Goal: Task Accomplishment & Management: Use online tool/utility

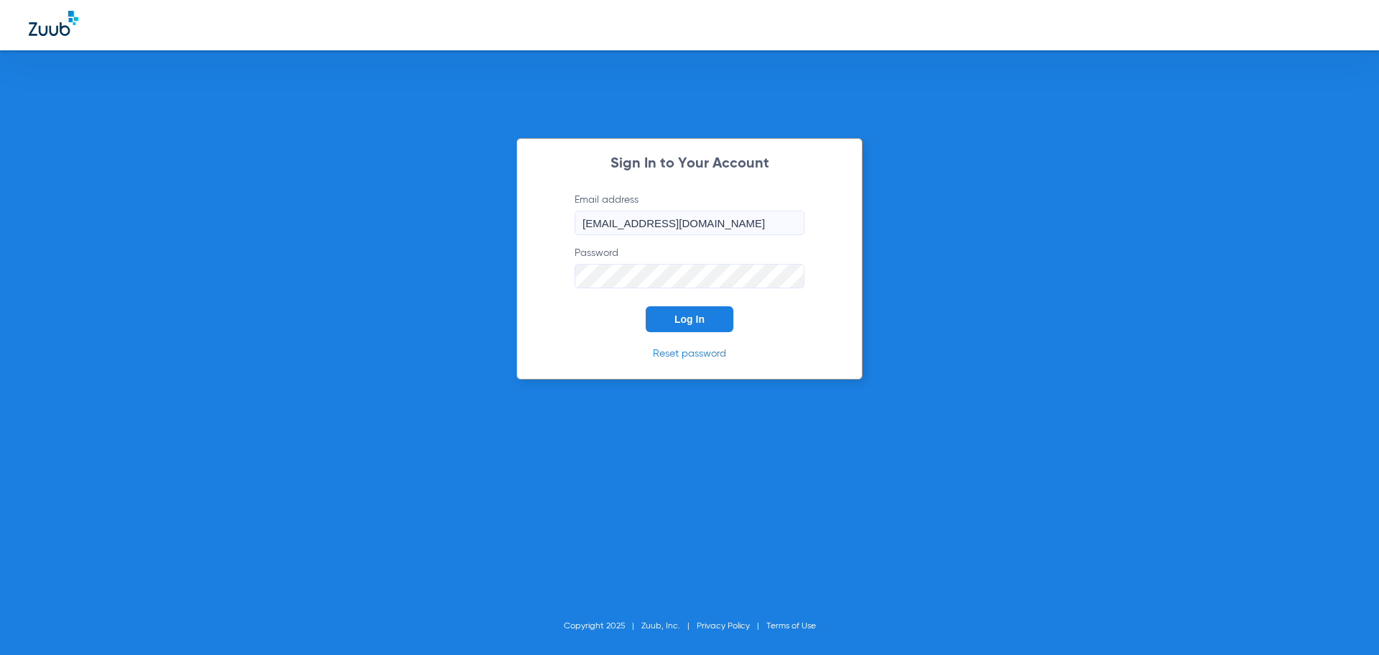
click at [713, 314] on button "Log In" at bounding box center [690, 319] width 88 height 26
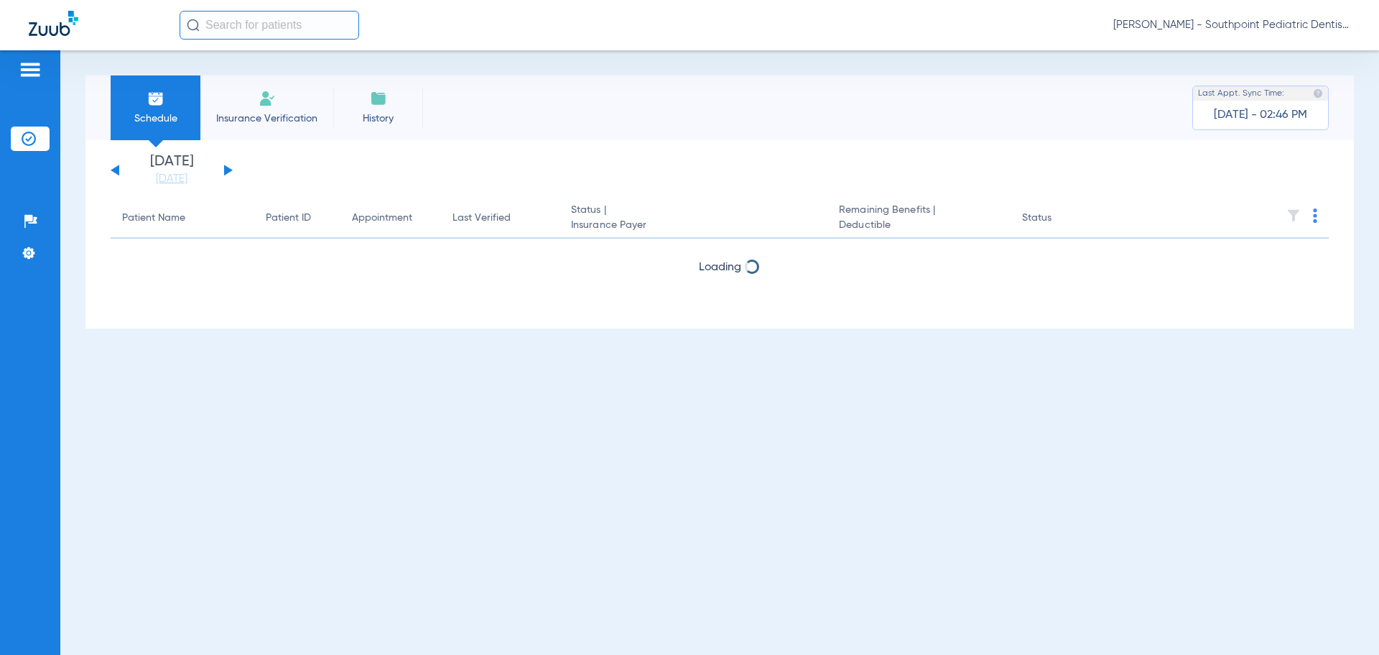
click at [229, 169] on button at bounding box center [228, 170] width 9 height 11
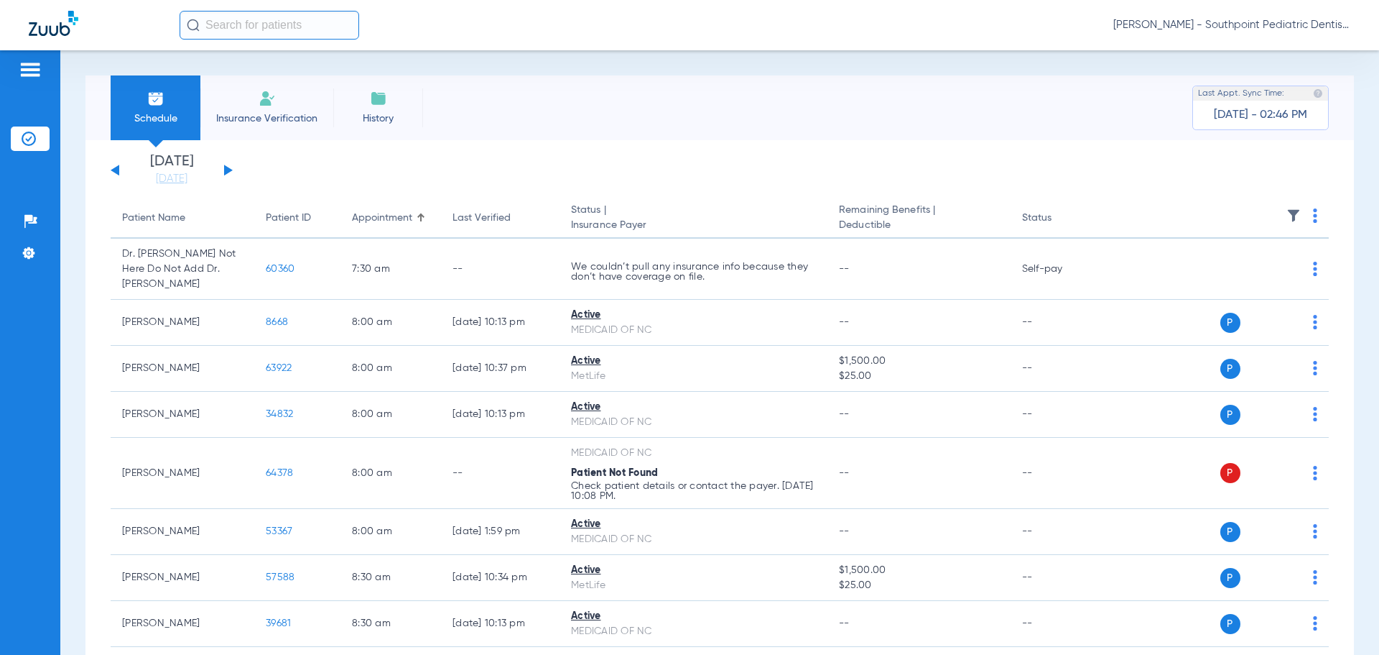
click at [1313, 213] on img at bounding box center [1315, 215] width 4 height 14
click at [1285, 211] on div at bounding box center [689, 327] width 1379 height 655
click at [1287, 213] on img at bounding box center [1294, 215] width 14 height 14
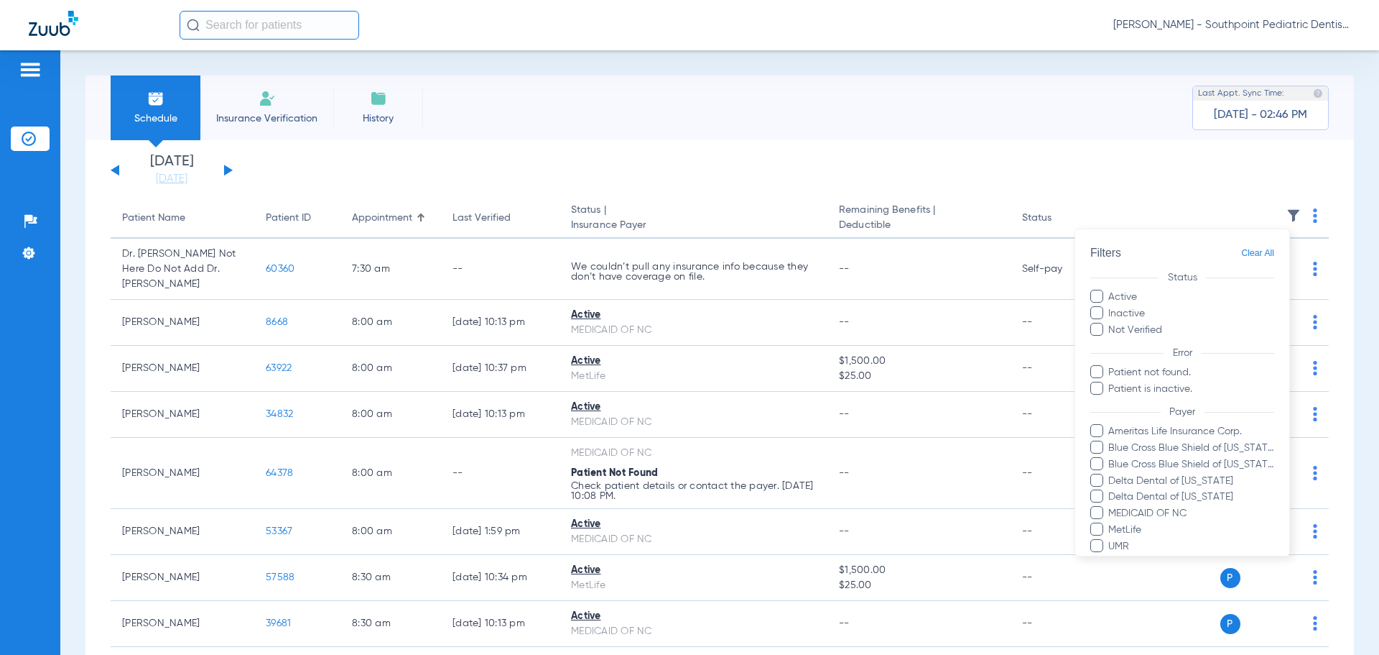
scroll to position [56, 0]
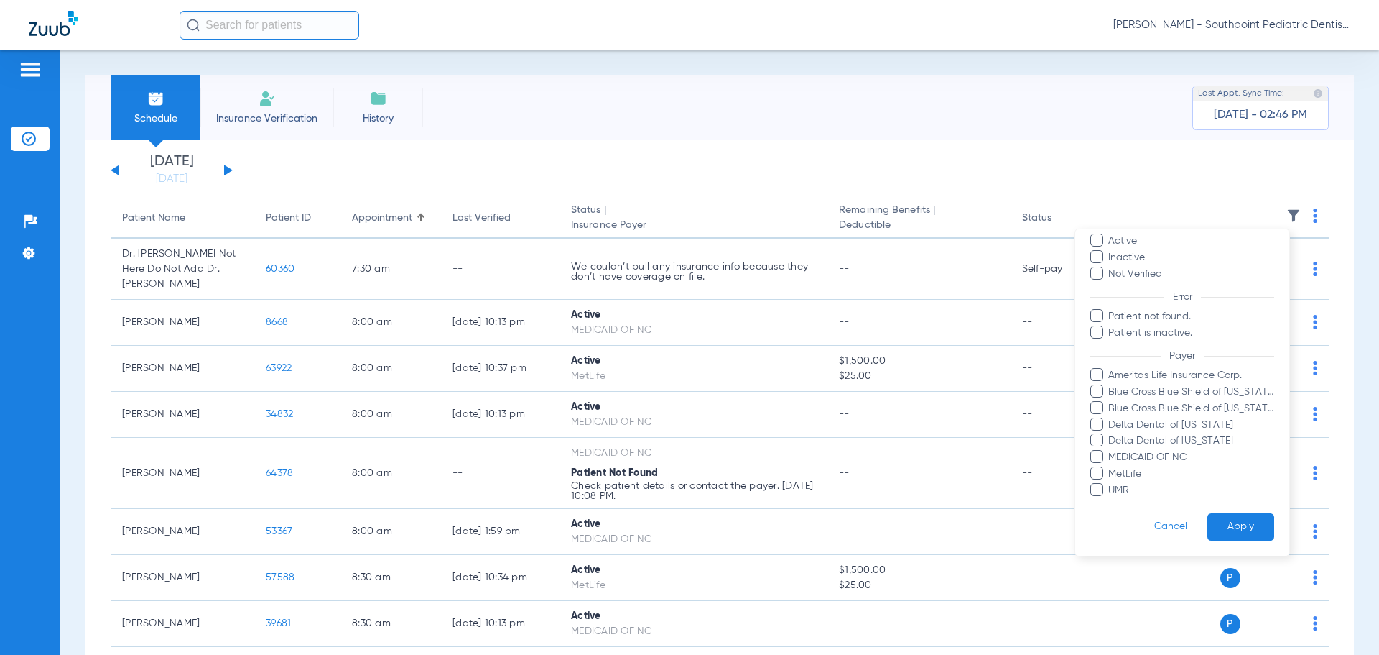
click at [1091, 197] on div at bounding box center [689, 327] width 1379 height 655
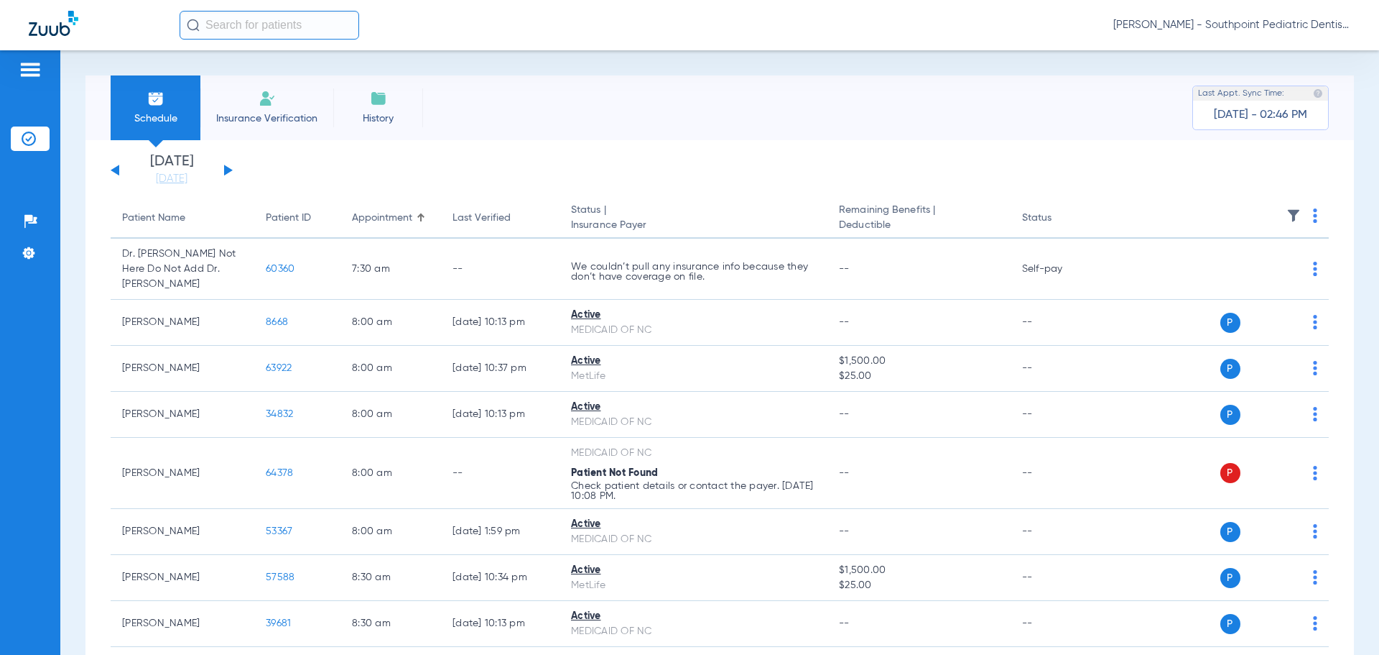
click at [1309, 216] on th at bounding box center [1219, 218] width 222 height 40
click at [1313, 216] on img at bounding box center [1315, 215] width 4 height 14
click at [1285, 270] on span "Verify All" at bounding box center [1251, 272] width 86 height 10
click at [1287, 210] on img at bounding box center [1294, 215] width 14 height 14
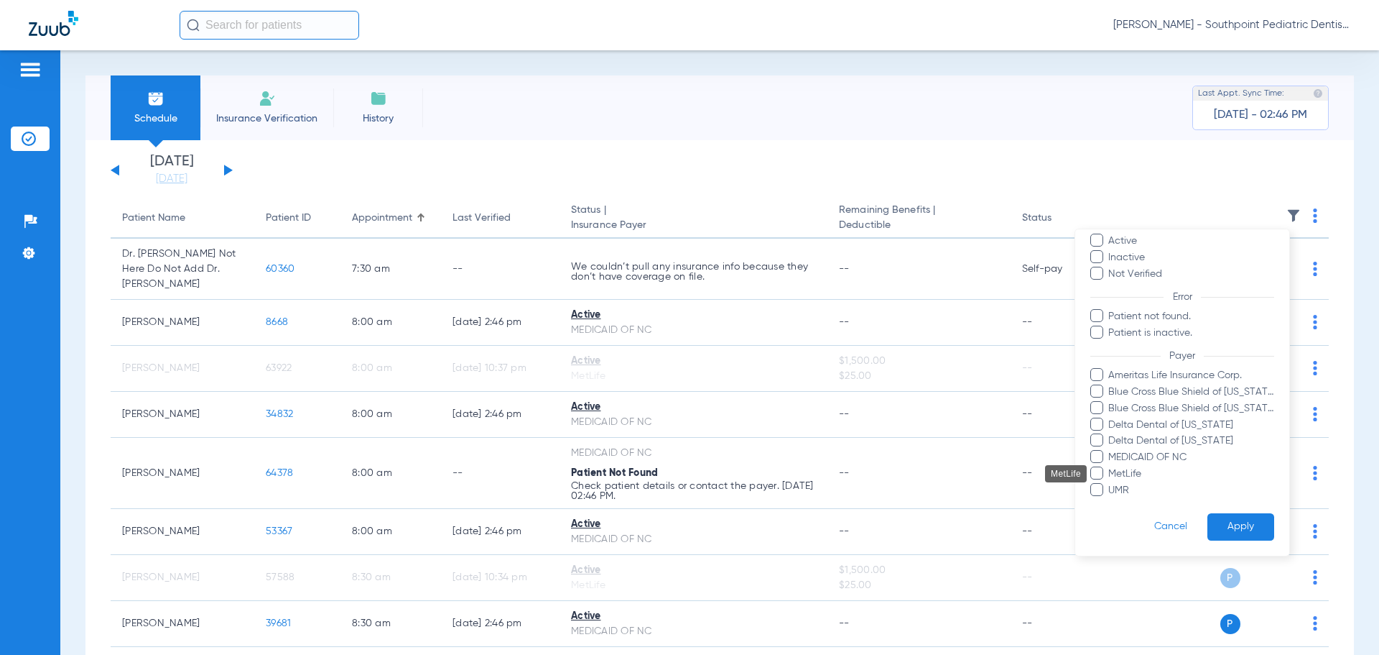
click at [1105, 485] on label "UMR" at bounding box center [1183, 490] width 184 height 15
click at [1111, 500] on input "UMR" at bounding box center [1111, 500] width 0 height 0
click at [1104, 466] on label "MetLife" at bounding box center [1183, 473] width 184 height 15
click at [1111, 484] on input "MetLife" at bounding box center [1111, 484] width 0 height 0
click at [1099, 436] on mat-tooltip-component "Delta Dental of [US_STATE]" at bounding box center [1039, 441] width 126 height 17
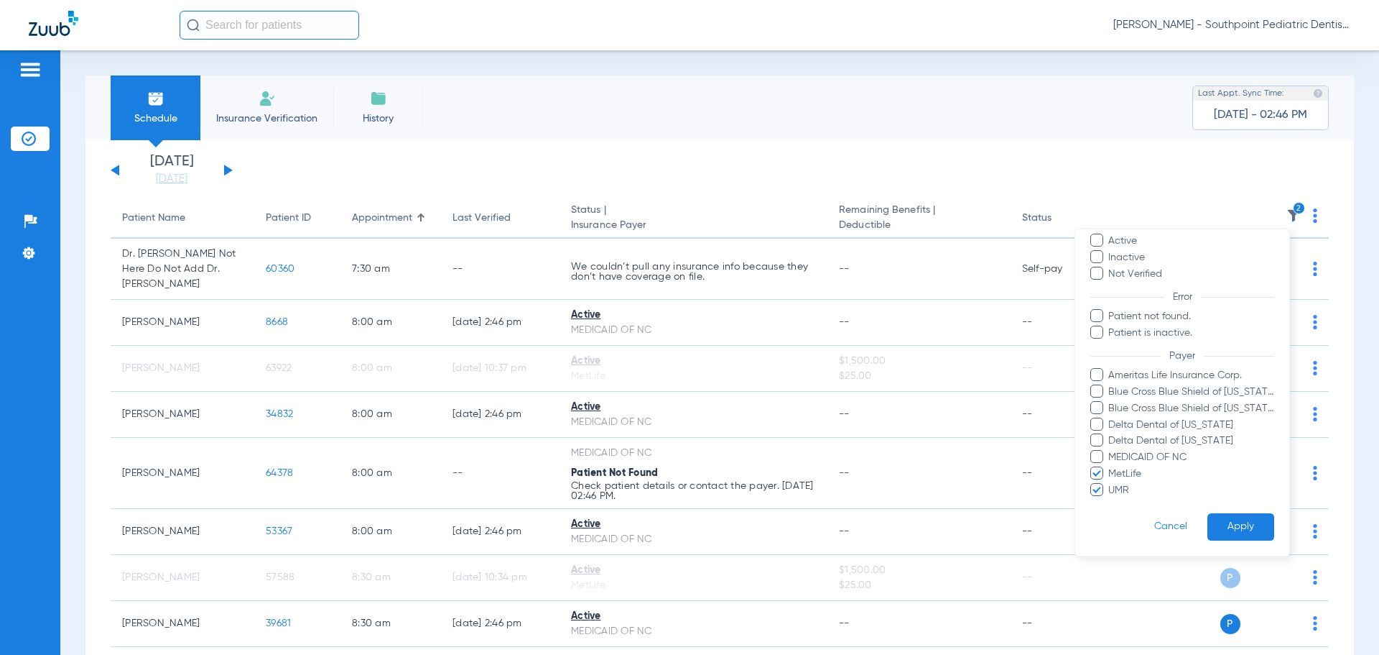
click at [1101, 420] on span at bounding box center [1097, 423] width 13 height 13
click at [1111, 435] on input "Delta Dental of [US_STATE]" at bounding box center [1111, 435] width 0 height 0
click at [1104, 401] on label "Blue Cross Blue Shield of [US_STATE]" at bounding box center [1183, 408] width 184 height 15
click at [1111, 418] on input "Blue Cross Blue Shield of [US_STATE]" at bounding box center [1111, 418] width 0 height 0
click at [1099, 386] on span at bounding box center [1097, 390] width 13 height 13
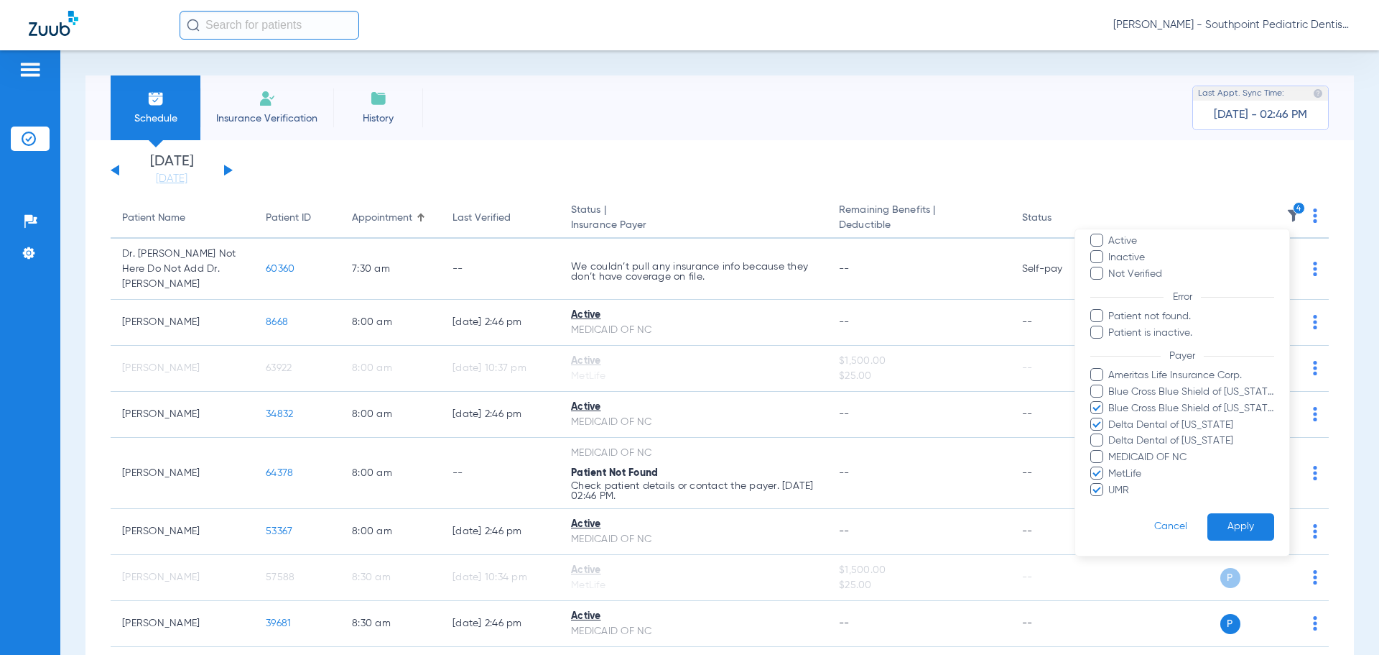
click at [1111, 402] on input "Blue Cross Blue Shield of [US_STATE]" at bounding box center [1111, 402] width 0 height 0
click at [1097, 376] on span at bounding box center [1097, 374] width 13 height 13
click at [1111, 385] on input "Ameritas Life Insurance Corp." at bounding box center [1111, 385] width 0 height 0
click at [1099, 438] on span at bounding box center [1097, 439] width 13 height 13
click at [1111, 450] on input "Delta Dental of [US_STATE]" at bounding box center [1111, 450] width 0 height 0
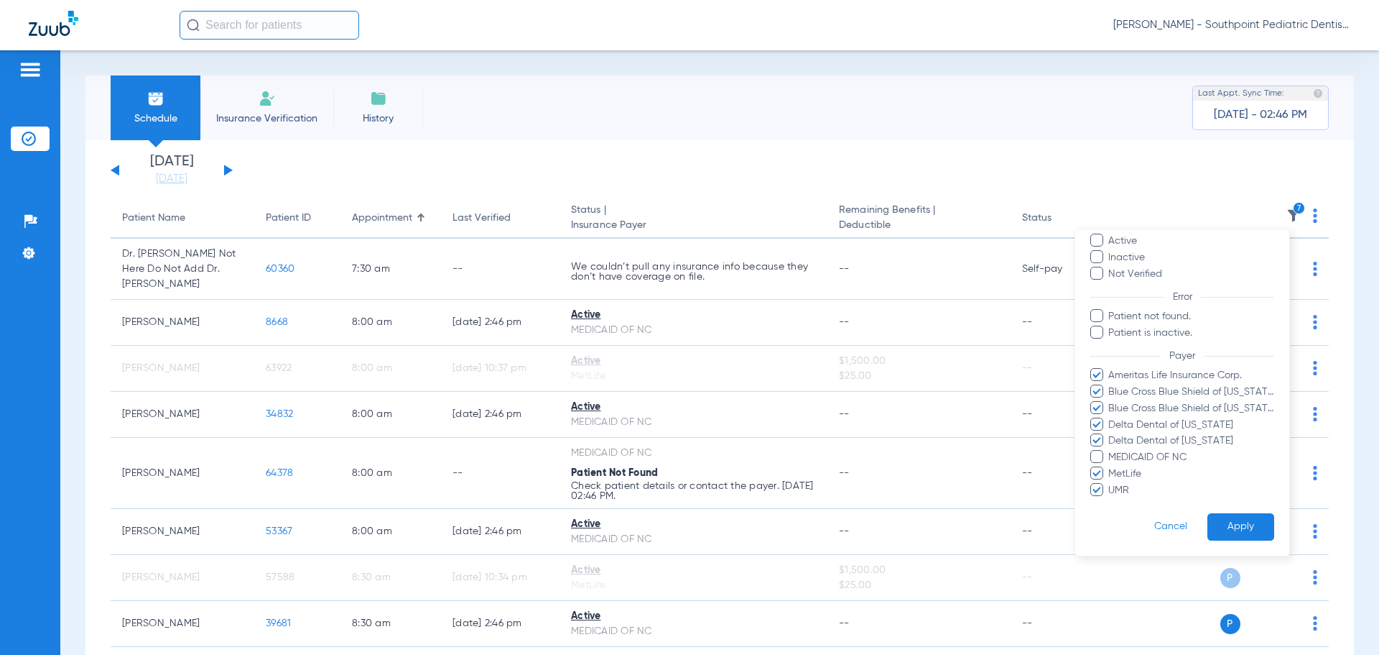
click at [1231, 526] on button "Apply" at bounding box center [1241, 527] width 67 height 28
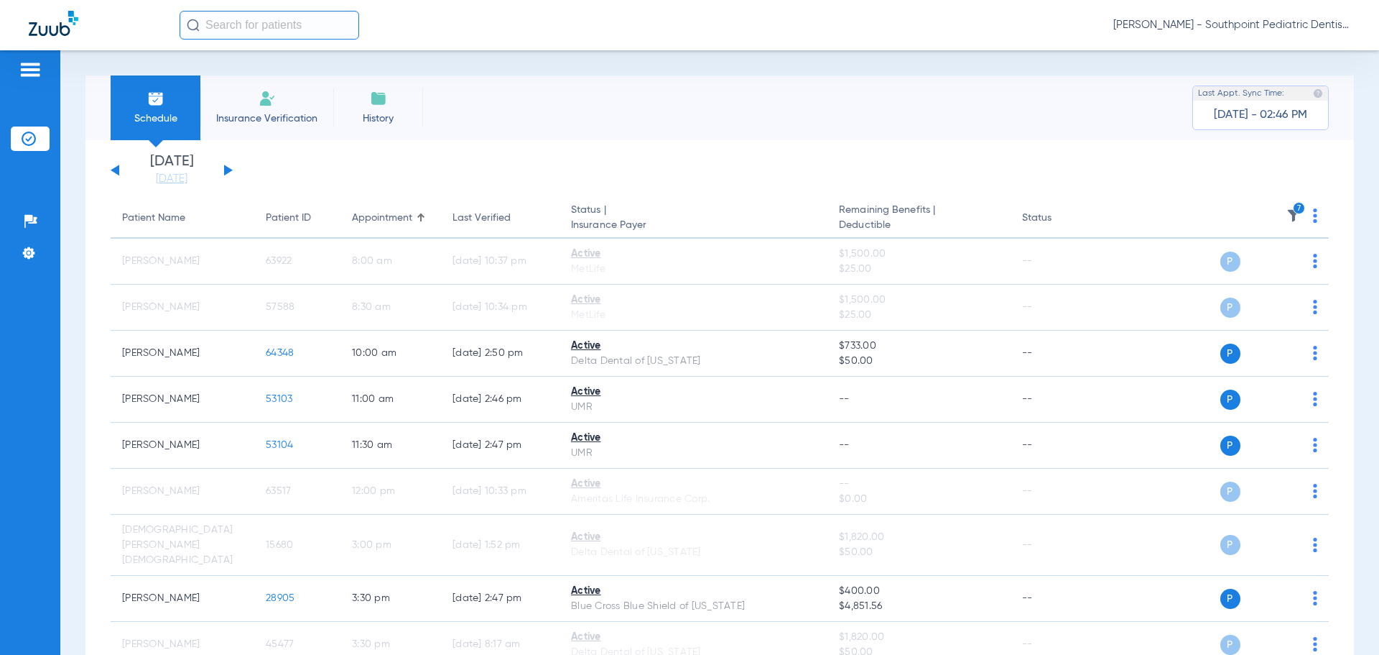
click at [258, 133] on li "Insurance Verification" at bounding box center [266, 107] width 133 height 65
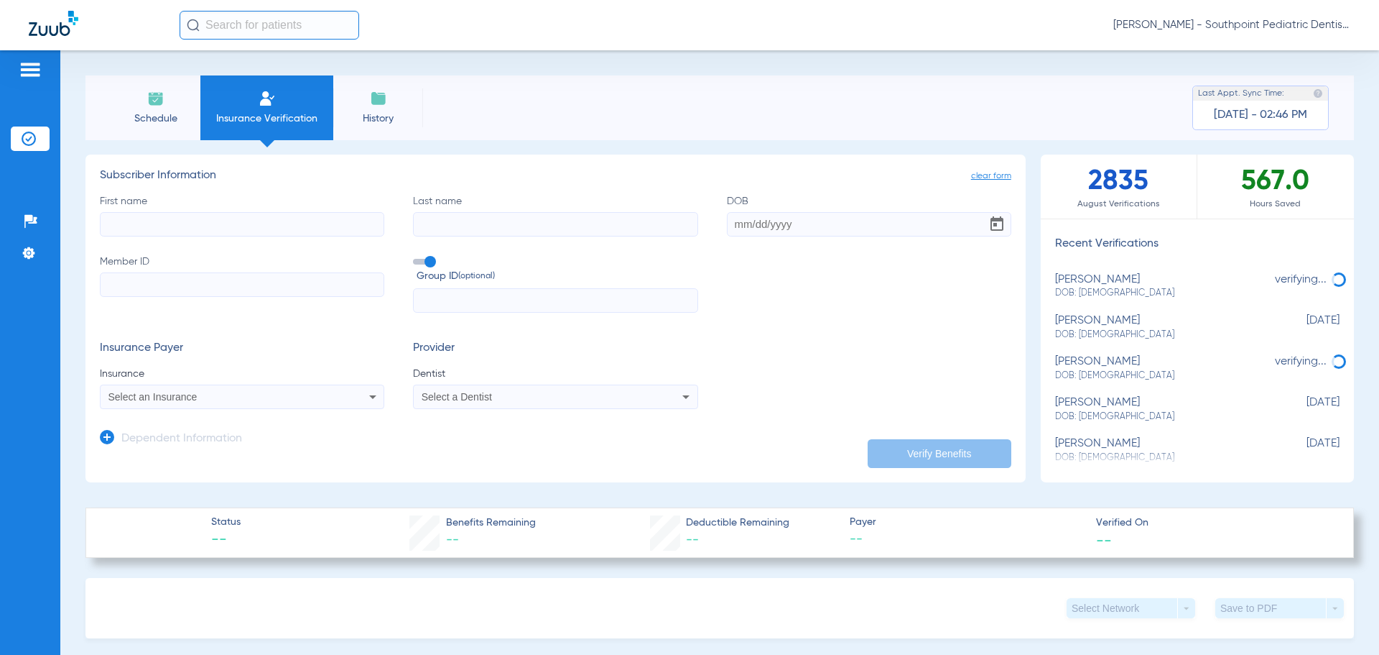
click at [313, 221] on input "First name" at bounding box center [242, 224] width 285 height 24
type input "[PERSON_NAME]"
click at [741, 223] on input "02102022" at bounding box center [869, 224] width 285 height 24
type input "[DATE]"
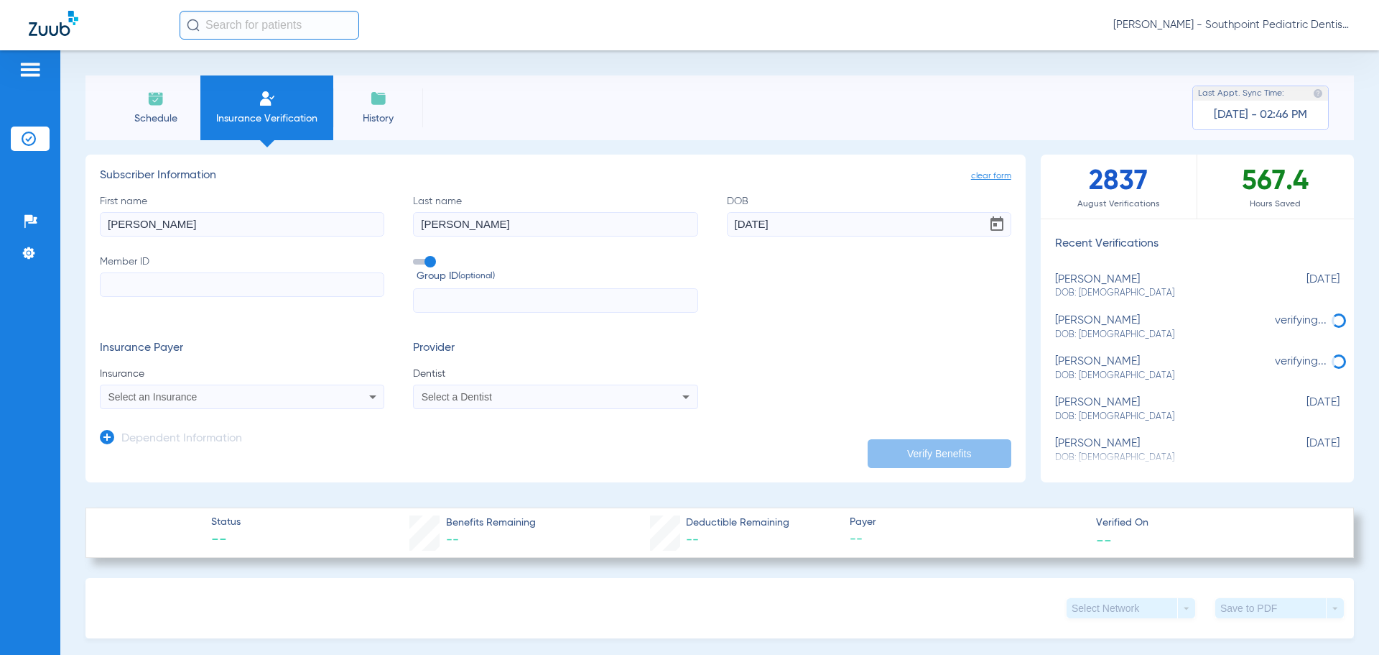
click at [287, 289] on input "Member ID" at bounding box center [242, 284] width 285 height 24
type input "u"
type input "U50860985"
click at [216, 398] on div "Select an Insurance" at bounding box center [215, 397] width 215 height 10
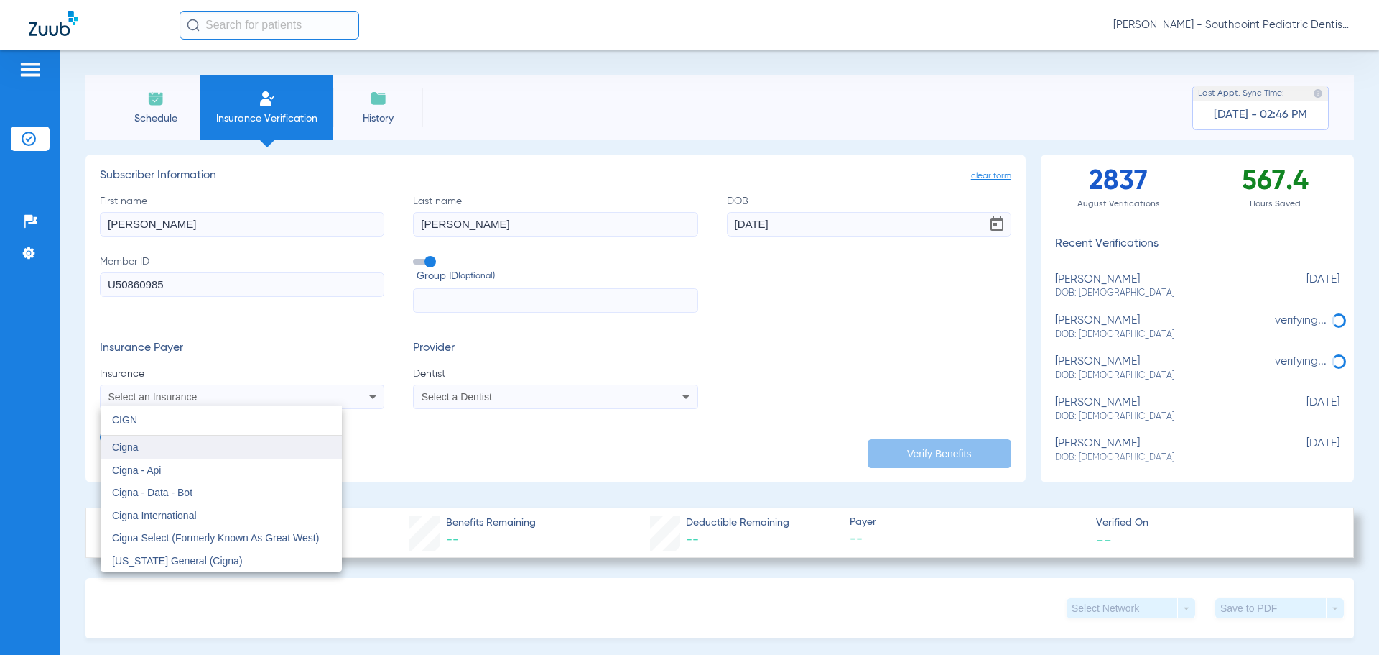
type input "CIGN"
click at [143, 456] on mat-option "Cigna" at bounding box center [221, 446] width 241 height 23
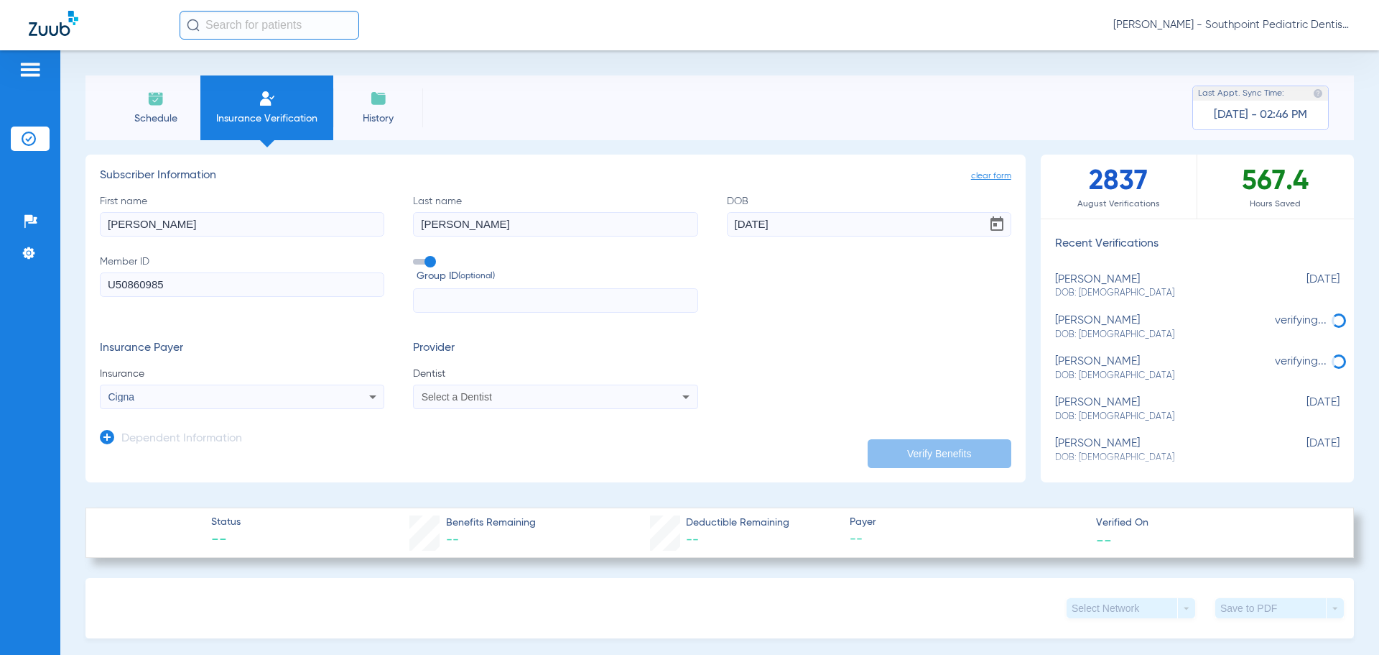
click at [533, 393] on div "Select a Dentist" at bounding box center [529, 397] width 215 height 10
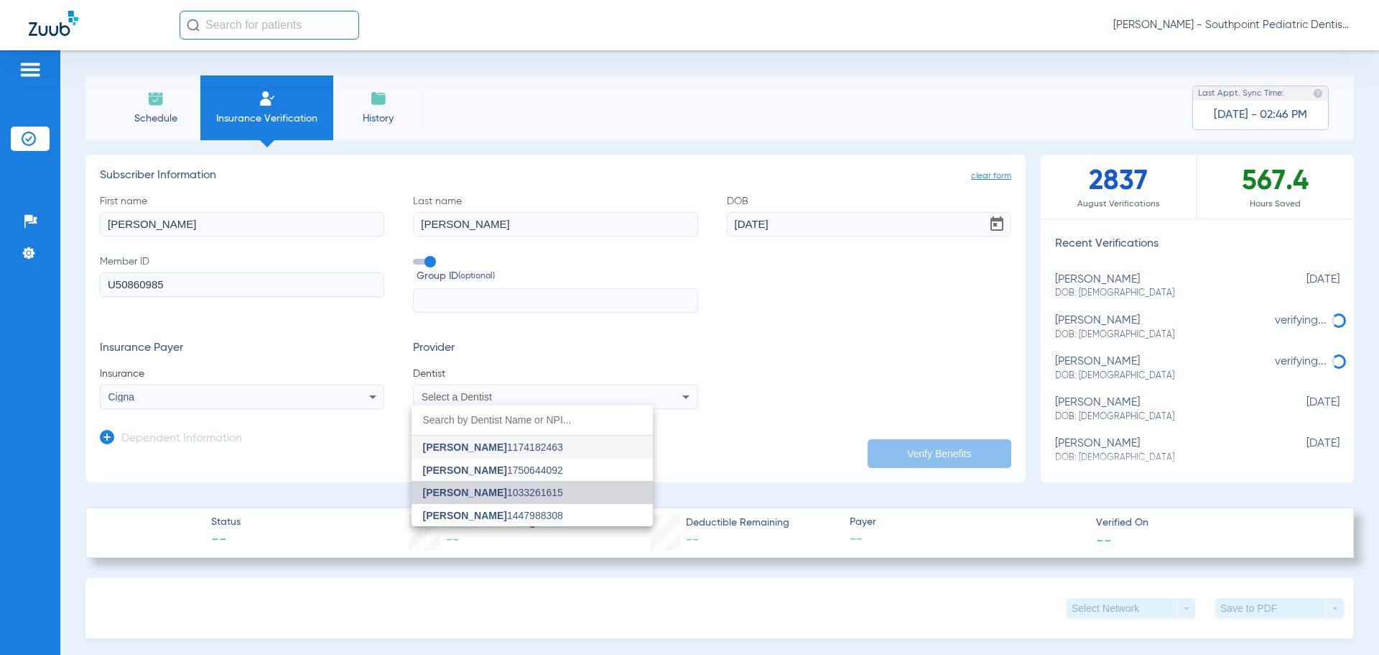
click at [555, 492] on mat-option "[PERSON_NAME] 1033261615" at bounding box center [532, 492] width 241 height 23
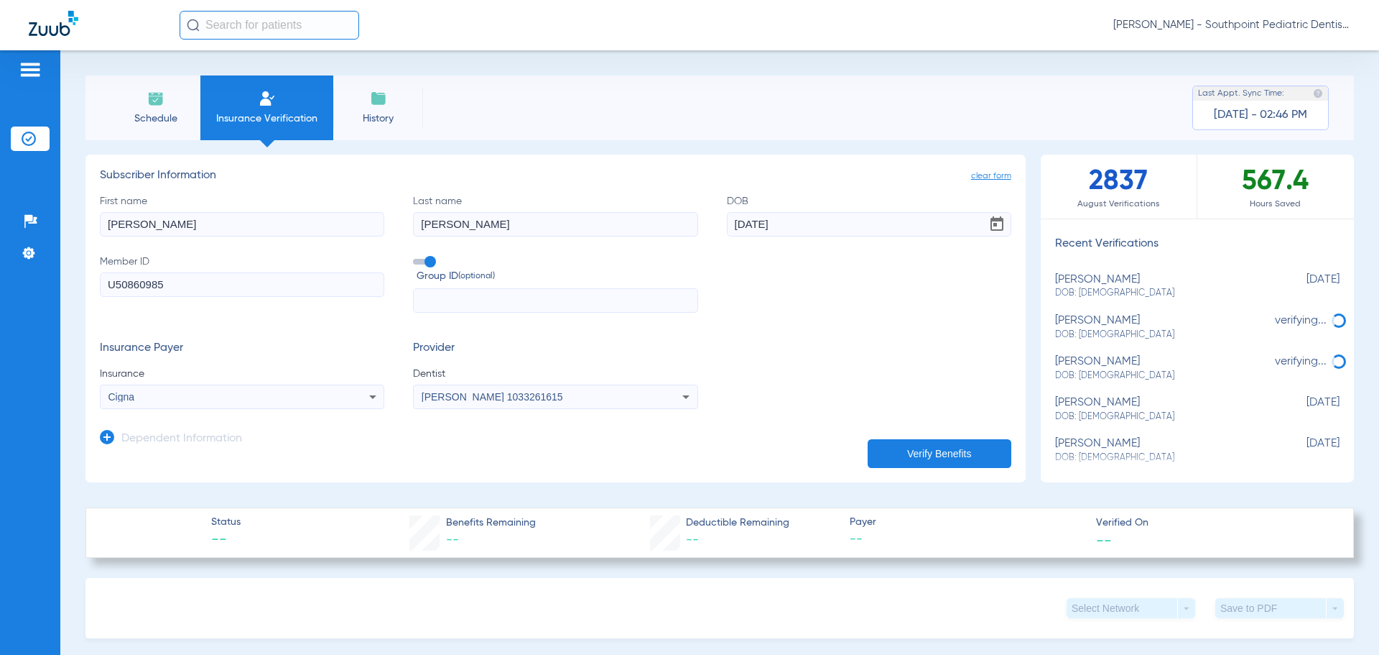
click at [974, 449] on button "Verify Benefits" at bounding box center [940, 453] width 144 height 29
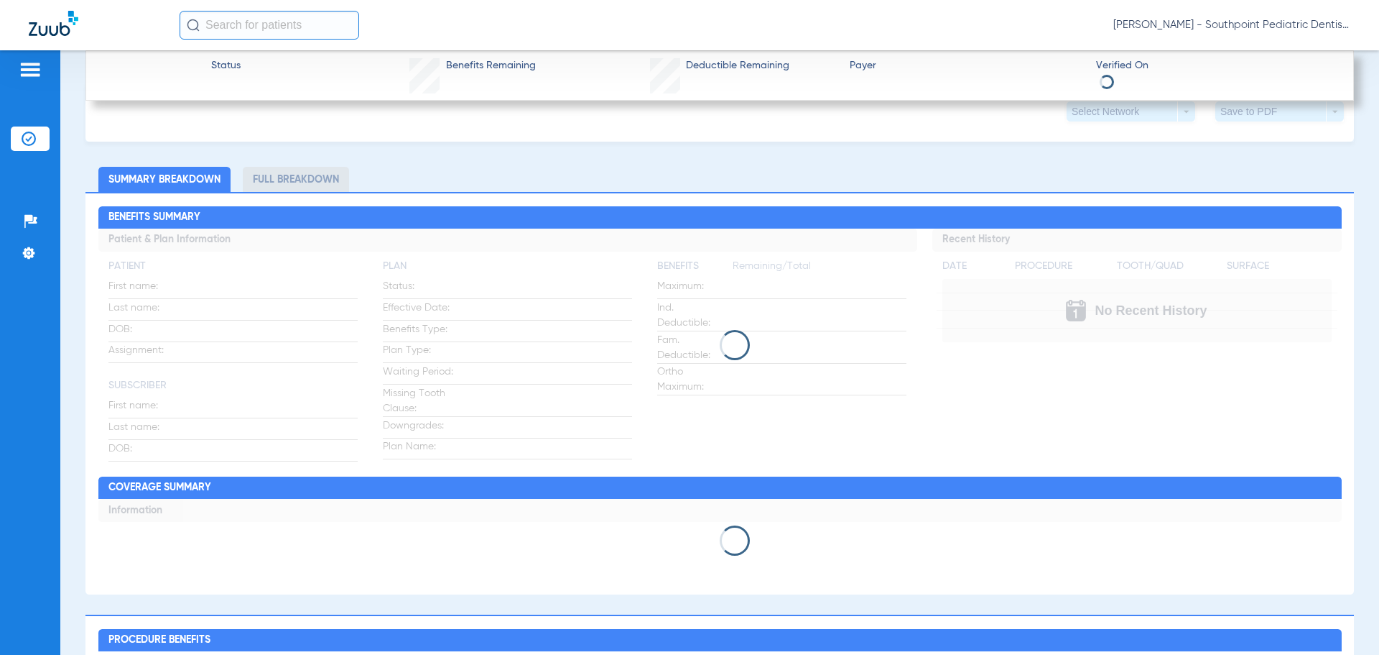
scroll to position [503, 0]
